Goal: Navigation & Orientation: Find specific page/section

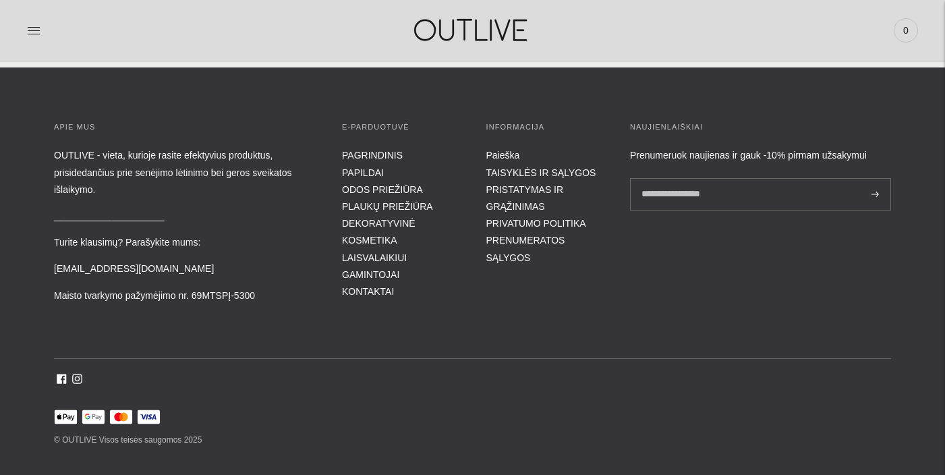
scroll to position [4760, 0]
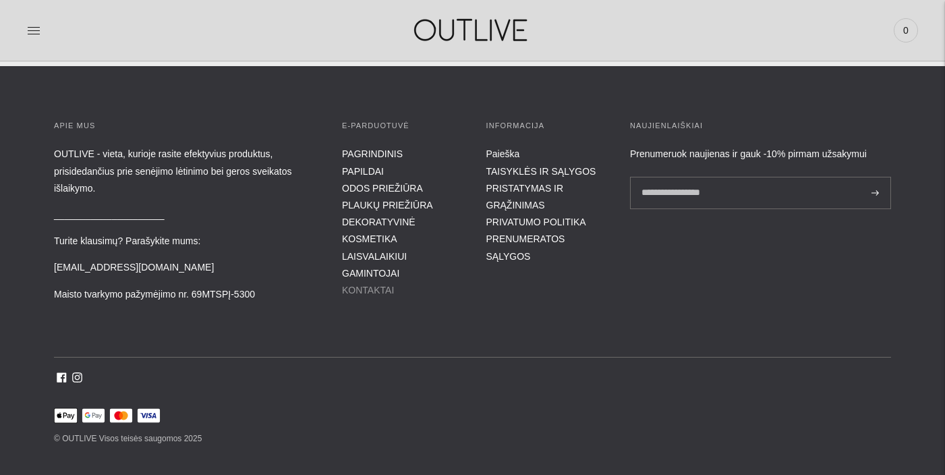
click at [372, 285] on link "KONTAKTAI" at bounding box center [368, 290] width 52 height 11
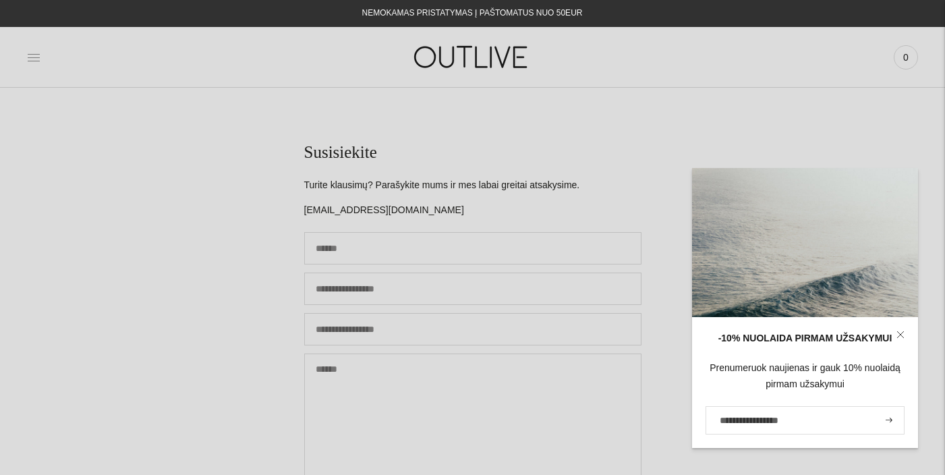
click at [30, 59] on icon at bounding box center [33, 57] width 13 height 13
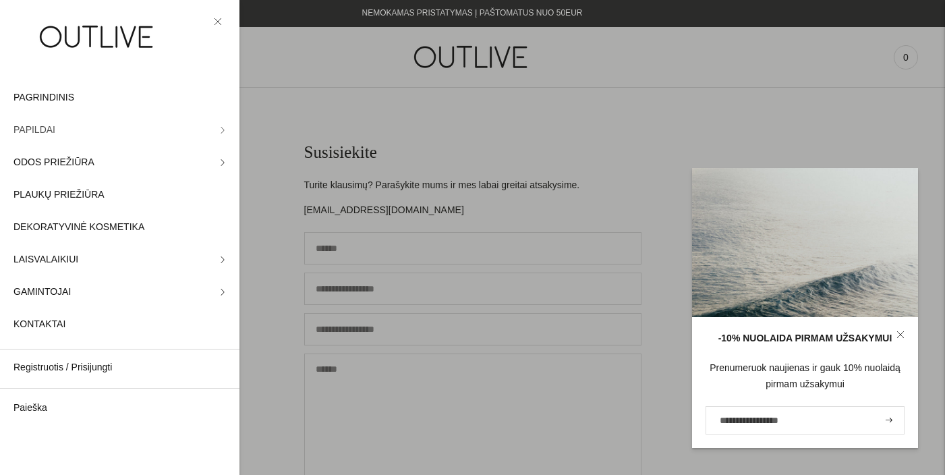
click at [210, 125] on link "PAPILDAI" at bounding box center [119, 130] width 239 height 32
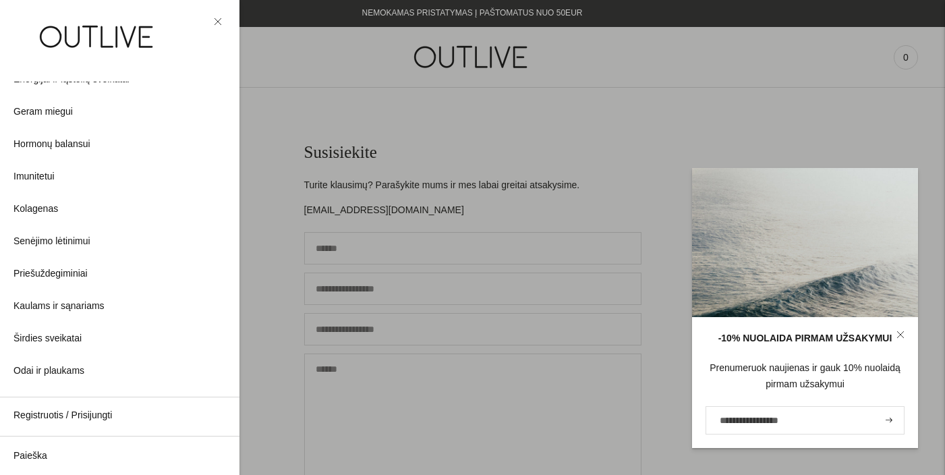
scroll to position [190, 0]
click at [53, 111] on span "Geram miegui" at bounding box center [42, 113] width 59 height 16
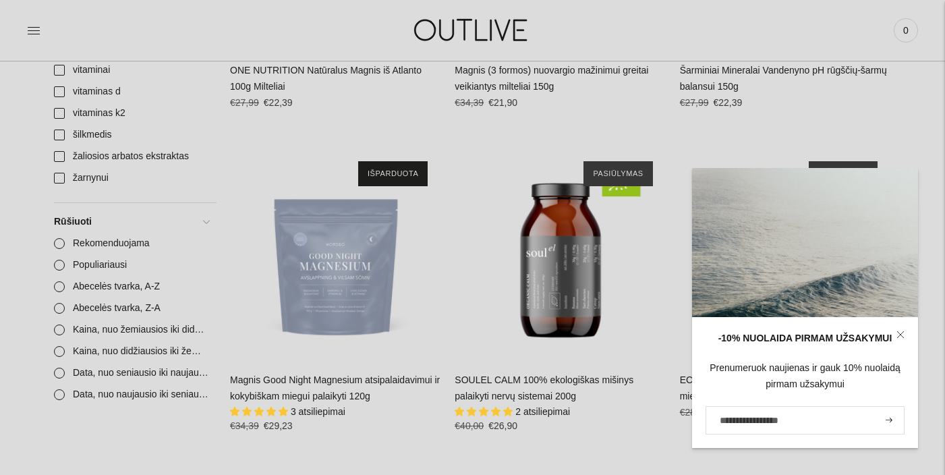
scroll to position [1885, 0]
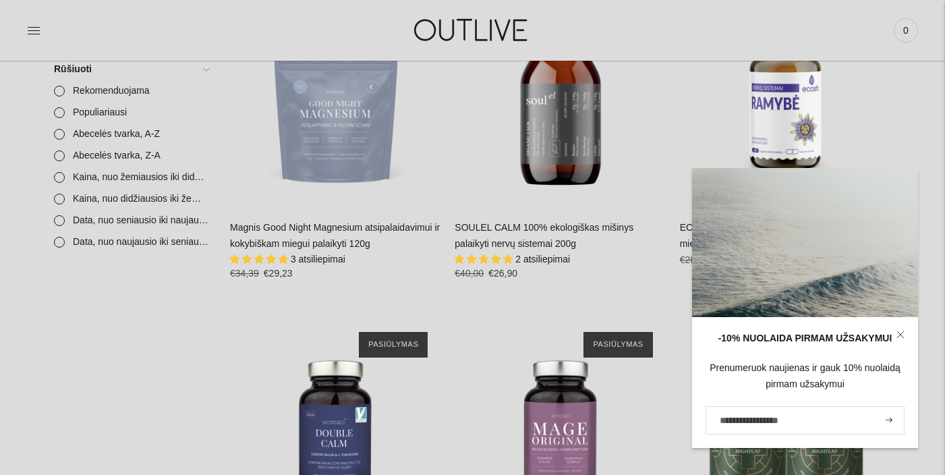
click at [35, 37] on link at bounding box center [33, 31] width 13 height 30
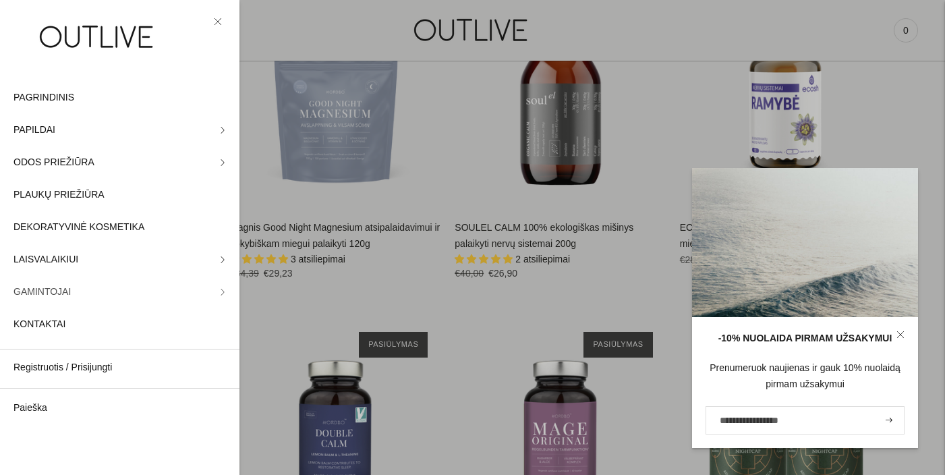
click at [212, 284] on link "GAMINTOJAI" at bounding box center [119, 292] width 239 height 32
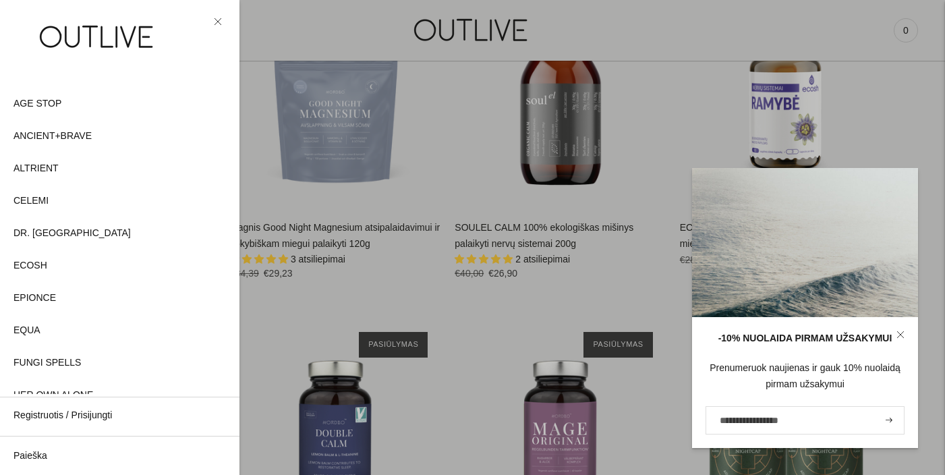
scroll to position [36, 0]
click at [343, 229] on div at bounding box center [472, 237] width 945 height 475
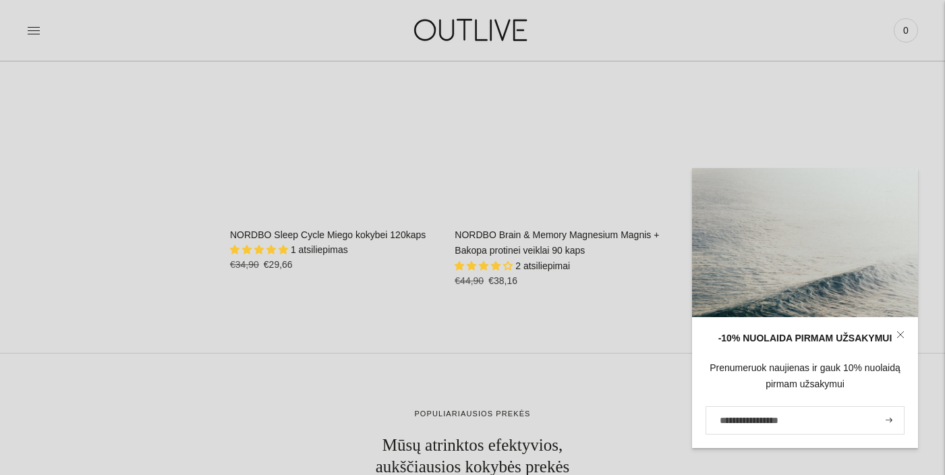
scroll to position [4477, 0]
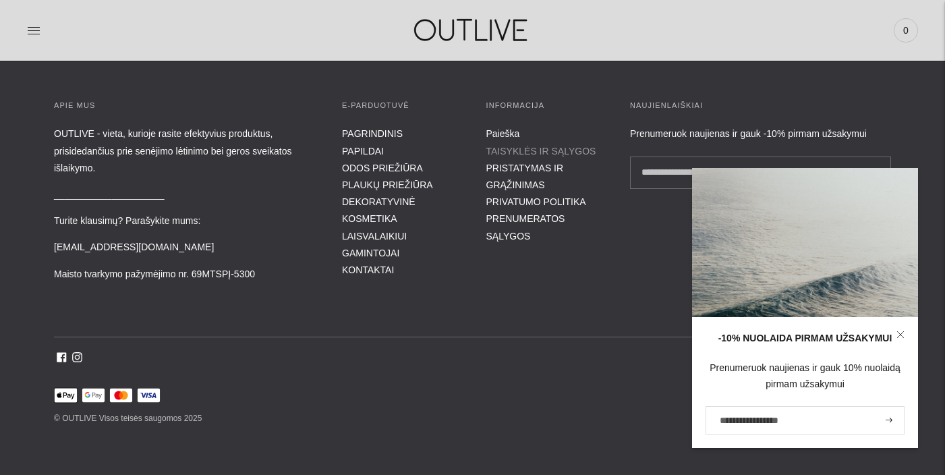
click at [534, 146] on link "TAISYKLĖS IR SĄLYGOS" at bounding box center [541, 151] width 110 height 11
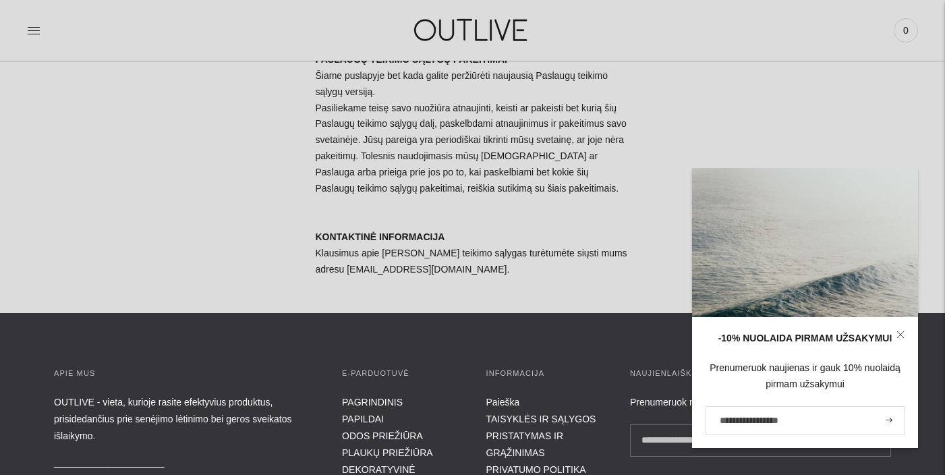
scroll to position [5998, 0]
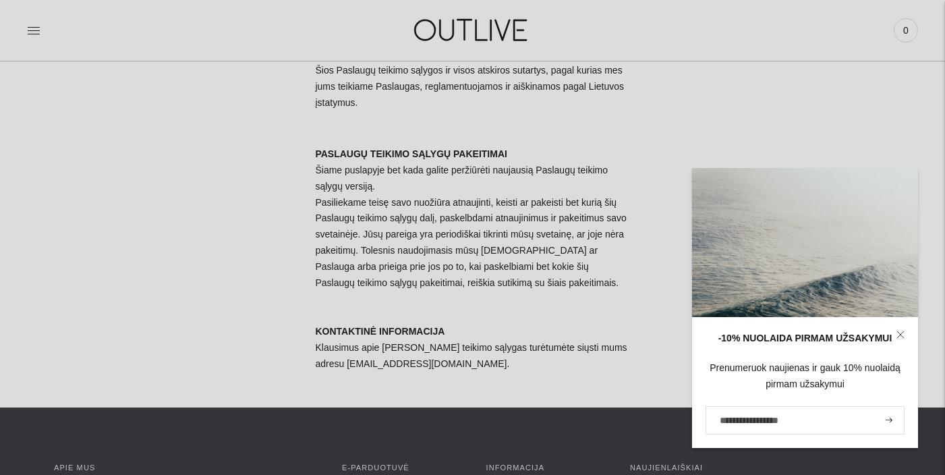
click at [902, 336] on icon at bounding box center [900, 335] width 8 height 8
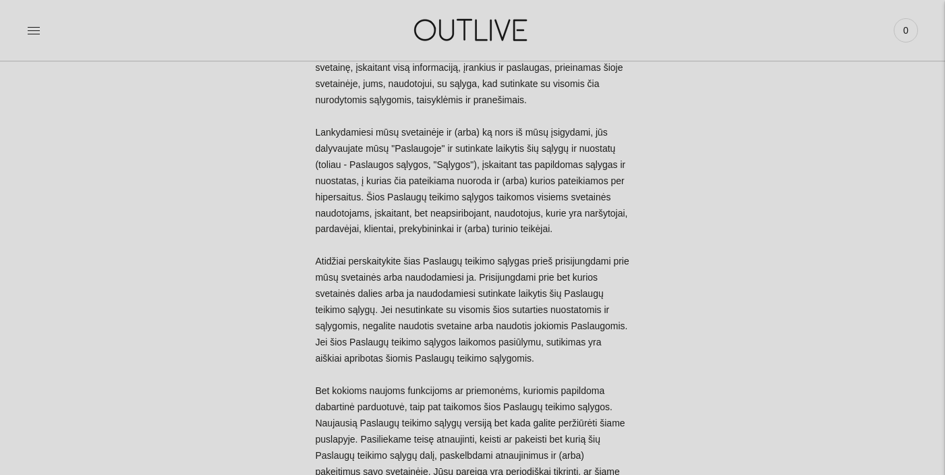
scroll to position [0, 0]
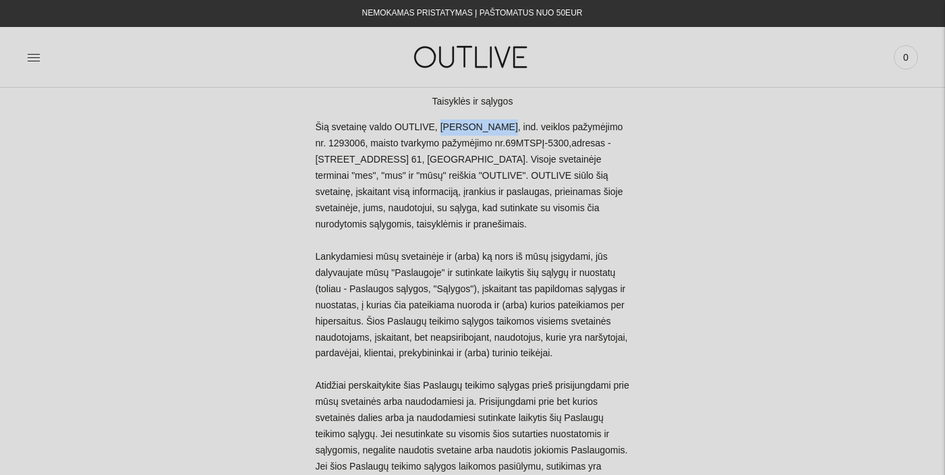
drag, startPoint x: 438, startPoint y: 127, endPoint x: 494, endPoint y: 127, distance: 56.7
copy p "Freda Bielskė"
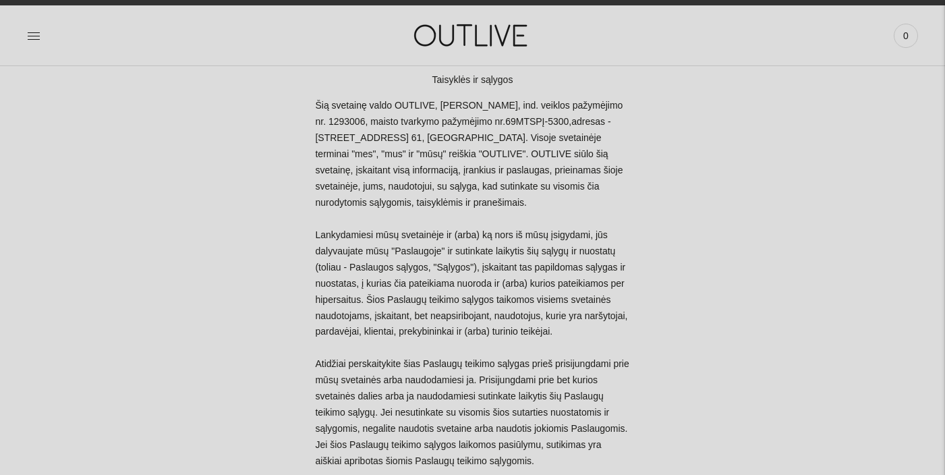
scroll to position [23, 0]
